Goal: Obtain resource: Download file/media

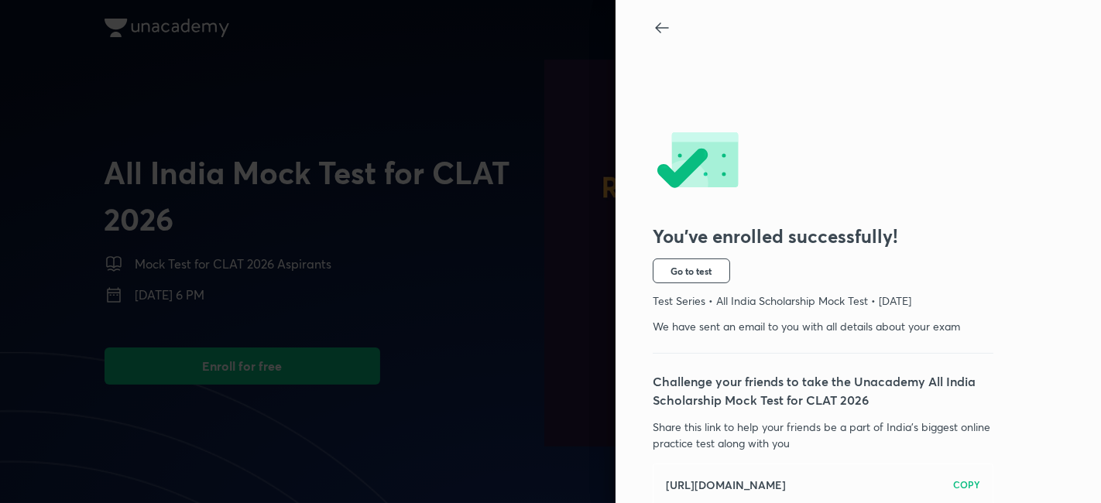
click at [653, 26] on icon at bounding box center [662, 28] width 19 height 19
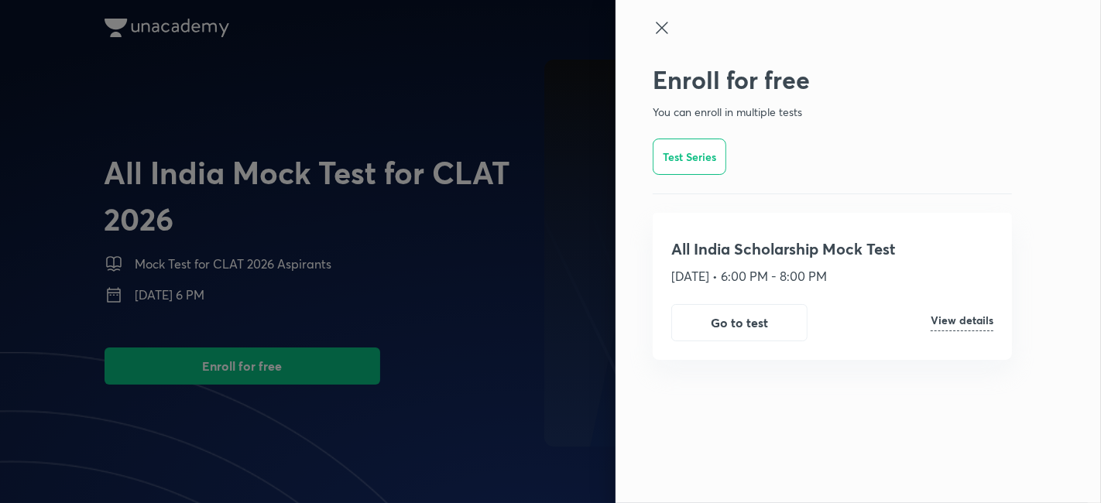
click at [668, 19] on icon at bounding box center [662, 28] width 19 height 19
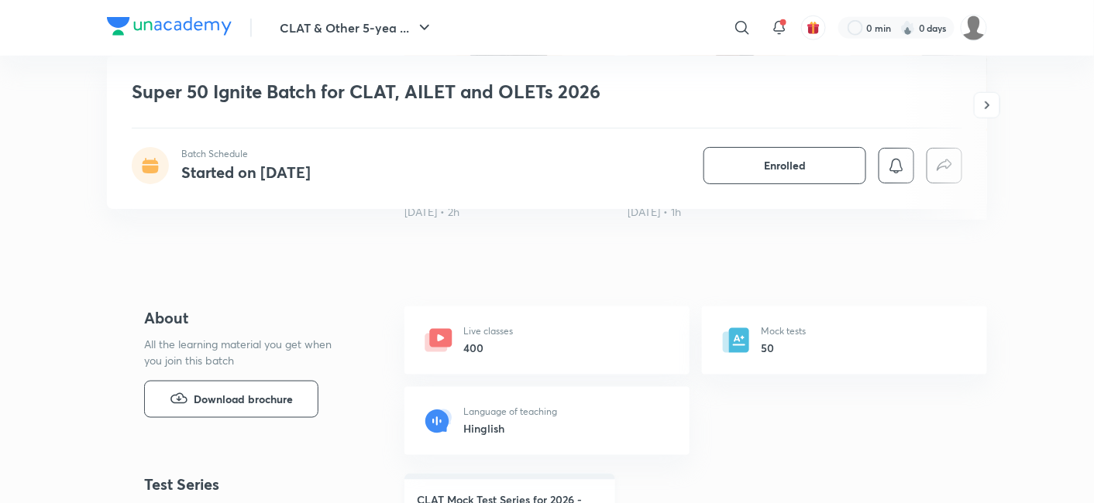
scroll to position [516, 0]
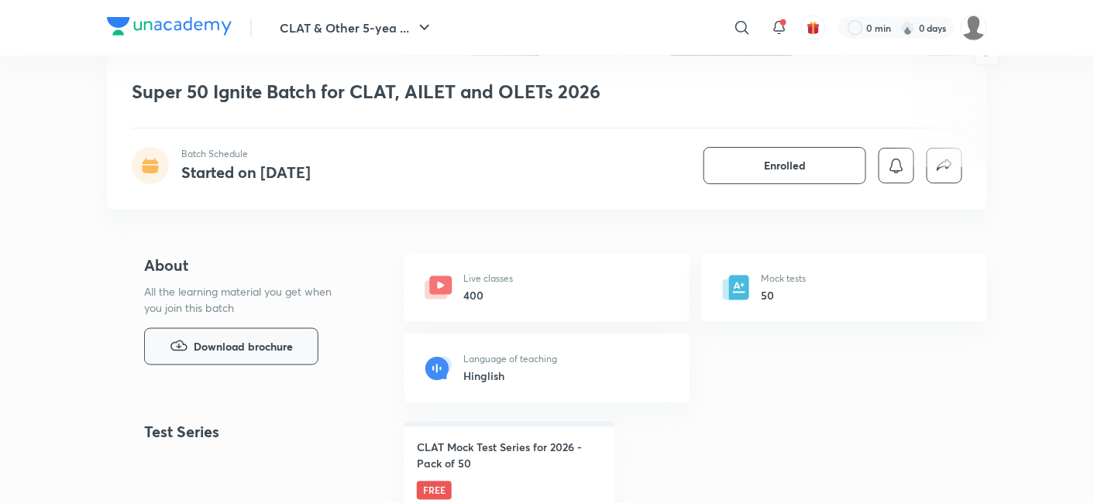
click at [203, 350] on span "Download brochure" at bounding box center [243, 347] width 99 height 17
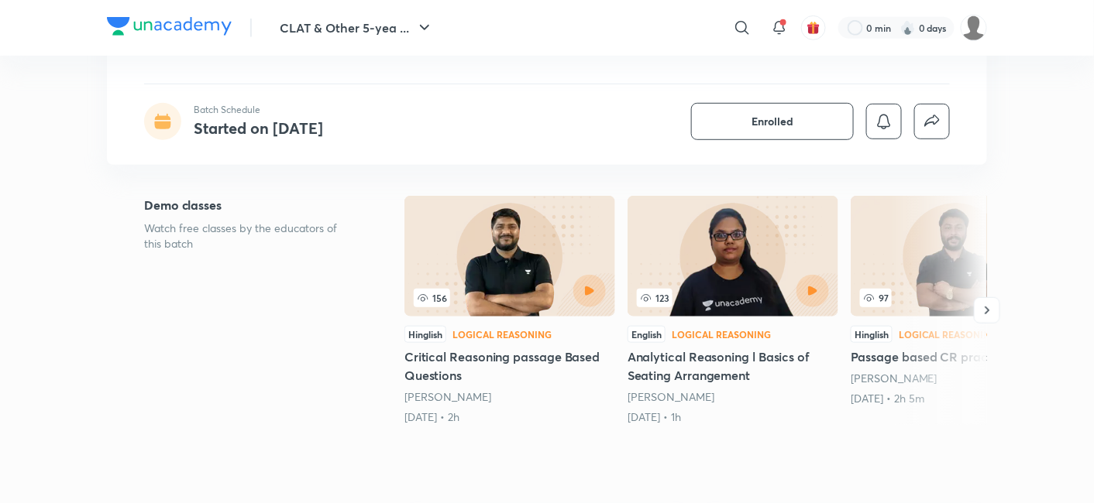
scroll to position [0, 0]
